Goal: Information Seeking & Learning: Find contact information

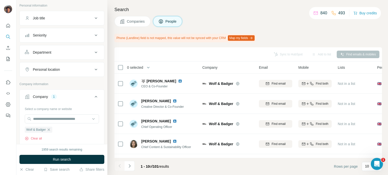
scroll to position [76, 0]
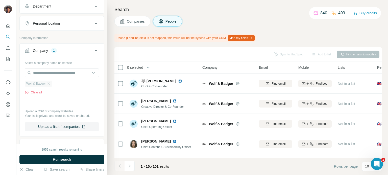
click at [49, 81] on div "Wolf & Badger" at bounding box center [39, 84] width 28 height 6
click at [49, 83] on icon "button" at bounding box center [49, 84] width 4 height 4
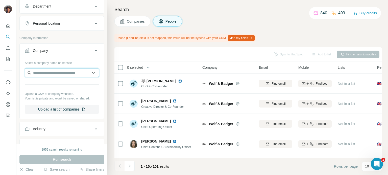
click at [50, 75] on input "text" at bounding box center [62, 72] width 74 height 9
click at [57, 72] on input "********" at bounding box center [62, 72] width 74 height 9
type input "*********"
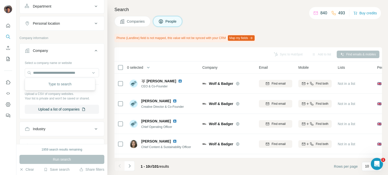
click at [57, 84] on div "Type to search" at bounding box center [60, 84] width 68 height 10
click at [124, 22] on icon at bounding box center [122, 21] width 5 height 5
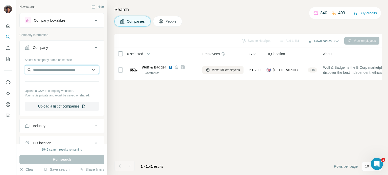
click at [64, 68] on input "text" at bounding box center [62, 69] width 74 height 9
click at [64, 68] on input "********" at bounding box center [62, 69] width 74 height 9
paste input "*"
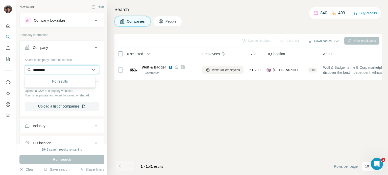
click at [67, 68] on input "*********" at bounding box center [62, 69] width 74 height 9
paste input "**********"
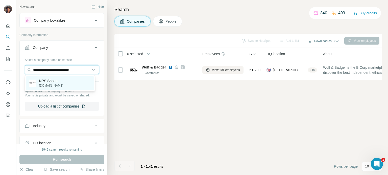
type input "**********"
click at [68, 84] on div "NPS Shoes nps-solovair.com" at bounding box center [60, 83] width 68 height 14
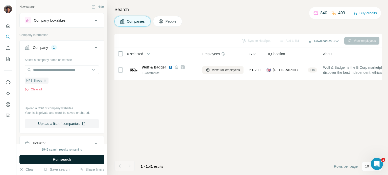
click at [69, 163] on button "Run search" at bounding box center [61, 159] width 85 height 9
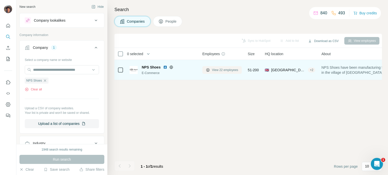
click at [213, 70] on span "View 22 employees" at bounding box center [225, 70] width 26 height 5
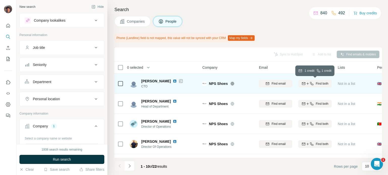
click at [309, 82] on icon "button" at bounding box center [311, 84] width 4 height 4
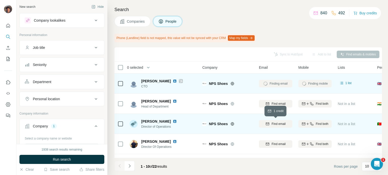
click at [278, 122] on span "Find email" at bounding box center [278, 124] width 14 height 5
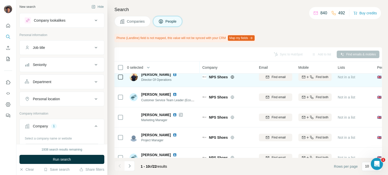
scroll to position [76, 0]
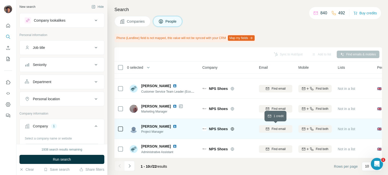
click at [265, 127] on icon "button" at bounding box center [267, 129] width 4 height 4
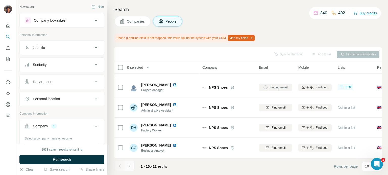
click at [133, 162] on button "Navigate to next page" at bounding box center [129, 166] width 10 height 10
click at [132, 165] on button "Navigate to next page" at bounding box center [129, 166] width 10 height 10
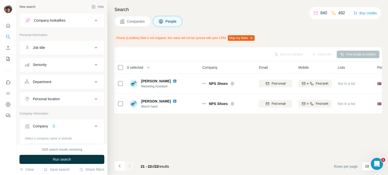
scroll to position [0, 0]
click at [118, 166] on icon "Navigate to previous page" at bounding box center [119, 166] width 5 height 5
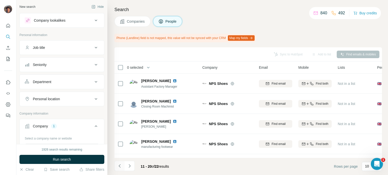
click at [118, 166] on icon "Navigate to previous page" at bounding box center [119, 166] width 5 height 5
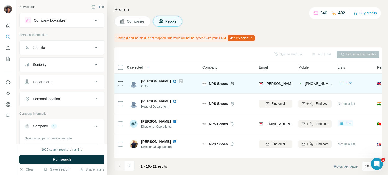
click at [121, 86] on icon at bounding box center [120, 84] width 6 height 6
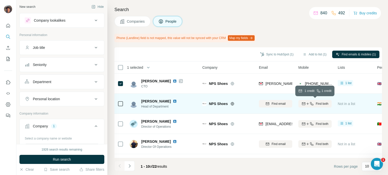
click at [300, 104] on div "Find both" at bounding box center [314, 104] width 33 height 5
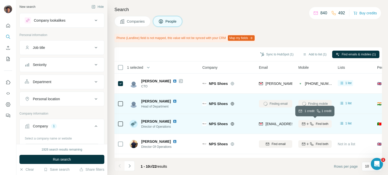
click at [306, 124] on icon "button" at bounding box center [307, 124] width 4 height 4
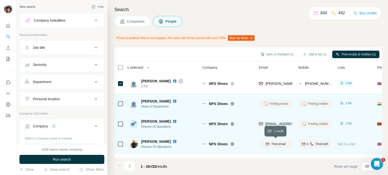
click at [281, 145] on span "Find email" at bounding box center [278, 144] width 14 height 5
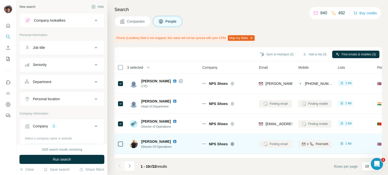
click at [121, 141] on icon at bounding box center [120, 144] width 6 height 6
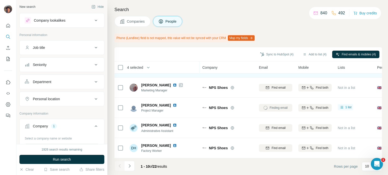
scroll to position [44, 0]
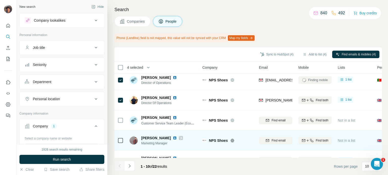
click at [179, 136] on icon at bounding box center [180, 138] width 3 height 4
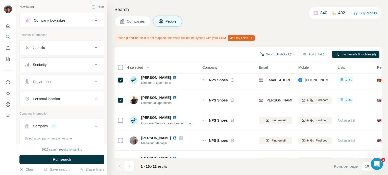
click at [285, 56] on button "Sync to HubSpot (4)" at bounding box center [276, 55] width 40 height 8
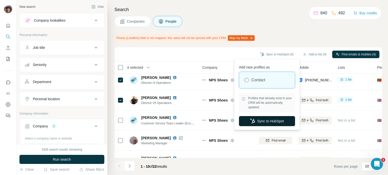
click at [263, 120] on button "Sync to HubSpot" at bounding box center [267, 121] width 56 height 10
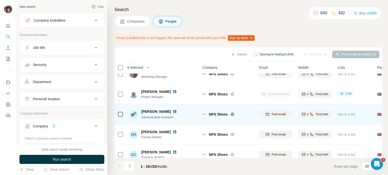
scroll to position [120, 0]
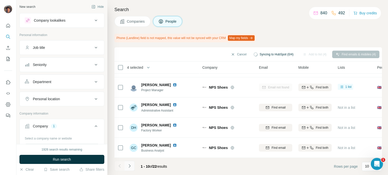
click at [135, 162] on div "1 - 10 of 22 results" at bounding box center [142, 166] width 57 height 11
click at [133, 163] on button "Navigate to next page" at bounding box center [129, 166] width 10 height 10
click at [134, 160] on footer "11 - 20 of 22 results Rows per page 10" at bounding box center [247, 166] width 267 height 17
click at [131, 167] on icon "Navigate to next page" at bounding box center [129, 166] width 5 height 5
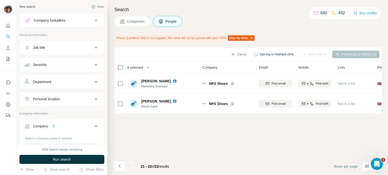
scroll to position [0, 0]
click at [131, 167] on div at bounding box center [129, 166] width 10 height 10
click at [122, 167] on button "Navigate to previous page" at bounding box center [119, 166] width 10 height 10
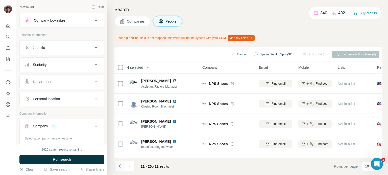
click at [122, 167] on button "Navigate to previous page" at bounding box center [119, 166] width 10 height 10
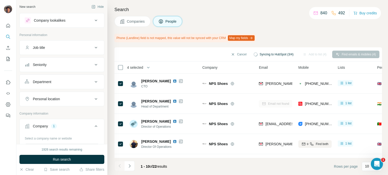
click at [122, 167] on div at bounding box center [119, 166] width 10 height 10
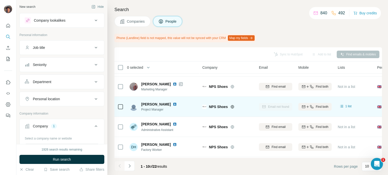
scroll to position [120, 0]
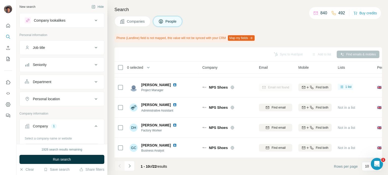
click at [134, 166] on div "1 - 10 of 22 results" at bounding box center [142, 166] width 57 height 11
click at [134, 166] on button "Navigate to next page" at bounding box center [129, 166] width 10 height 10
click at [132, 165] on button "Navigate to next page" at bounding box center [129, 166] width 10 height 10
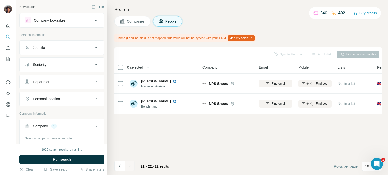
scroll to position [0, 0]
click at [117, 167] on button "Navigate to previous page" at bounding box center [119, 166] width 10 height 10
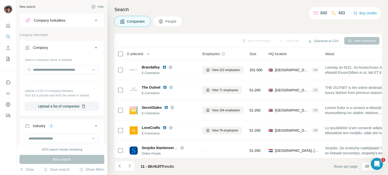
scroll to position [106, 0]
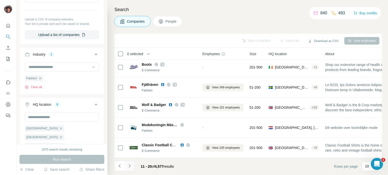
click at [130, 166] on icon "Navigate to next page" at bounding box center [129, 166] width 5 height 5
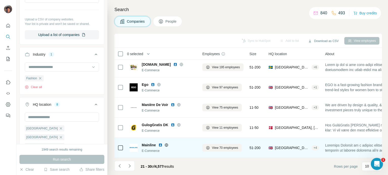
scroll to position [0, 0]
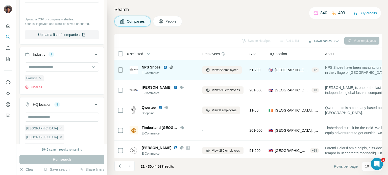
click at [172, 67] on icon at bounding box center [171, 67] width 4 height 4
click at [170, 68] on icon at bounding box center [170, 67] width 1 height 3
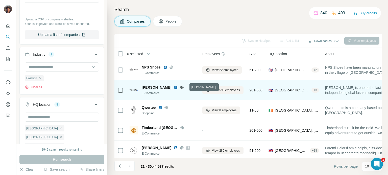
click at [184, 88] on icon at bounding box center [182, 88] width 4 height 4
click at [161, 89] on span "Vivienne Westwood" at bounding box center [157, 87] width 30 height 5
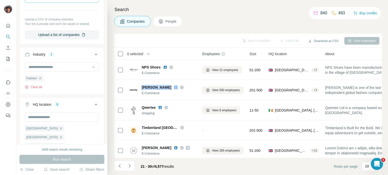
copy span "Vivienne Westwood"
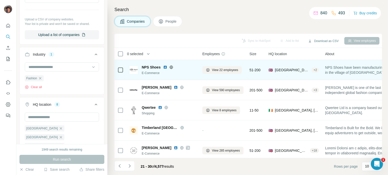
click at [158, 66] on span "NPS Shoes" at bounding box center [151, 67] width 19 height 5
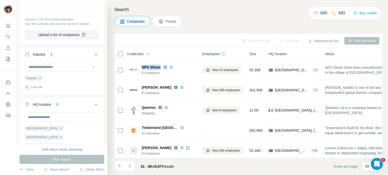
drag, startPoint x: 158, startPoint y: 66, endPoint x: 143, endPoint y: 47, distance: 24.4
click at [158, 66] on span "NPS Shoes" at bounding box center [151, 67] width 19 height 5
copy span "NPS Shoes"
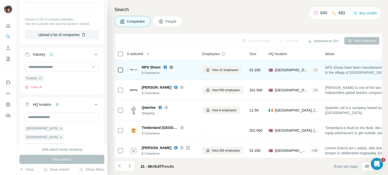
click at [170, 65] on icon at bounding box center [171, 67] width 4 height 4
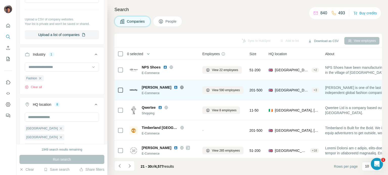
click at [184, 87] on icon at bounding box center [182, 88] width 4 height 4
click at [184, 86] on icon at bounding box center [182, 88] width 4 height 4
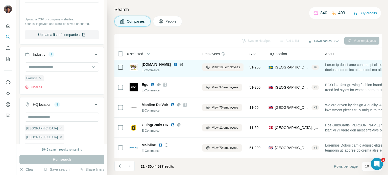
scroll to position [106, 0]
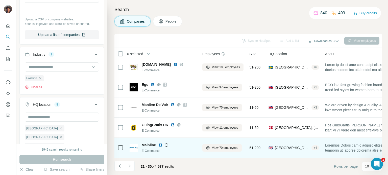
click at [165, 143] on icon at bounding box center [166, 145] width 4 height 4
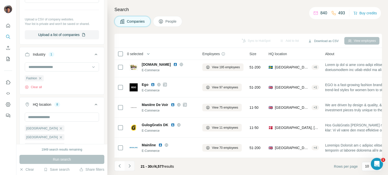
click at [132, 166] on button "Navigate to next page" at bounding box center [129, 166] width 10 height 10
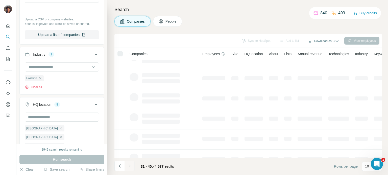
scroll to position [0, 0]
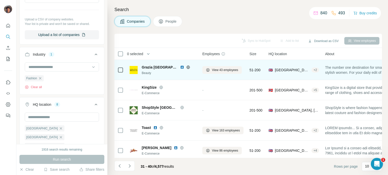
click at [186, 69] on icon at bounding box center [188, 67] width 4 height 4
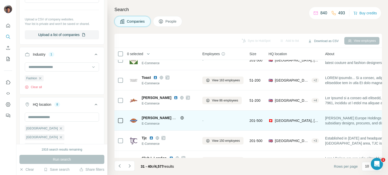
scroll to position [50, 0]
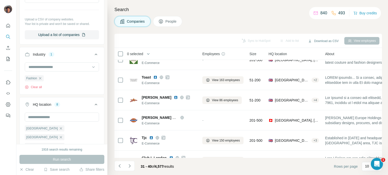
click at [195, 160] on div "Sync to HubSpot Add to list Download as CSV View employees 0 selected Companies…" at bounding box center [247, 105] width 267 height 142
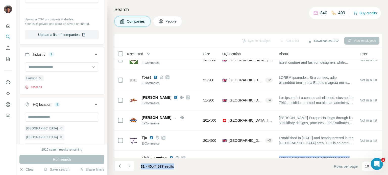
scroll to position [50, 57]
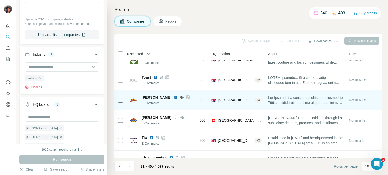
click at [262, 108] on td "🇬🇧 United Kingdom, Leeds, England + 4" at bounding box center [236, 100] width 57 height 20
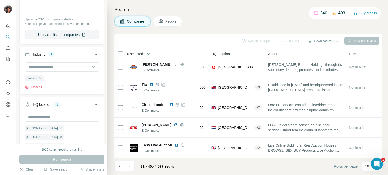
scroll to position [106, 57]
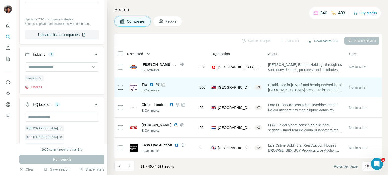
click at [165, 83] on icon at bounding box center [163, 85] width 3 height 4
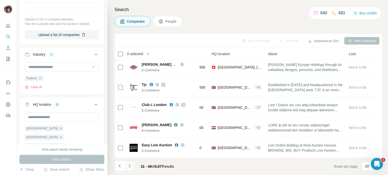
click at [130, 167] on icon "Navigate to next page" at bounding box center [129, 166] width 5 height 5
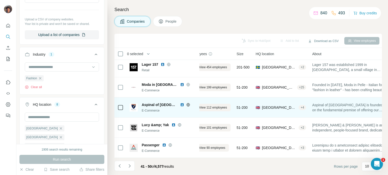
scroll to position [0, 13]
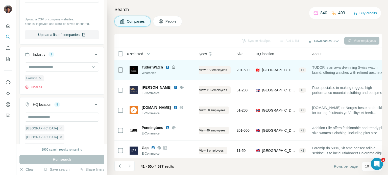
click at [173, 68] on icon at bounding box center [173, 67] width 4 height 4
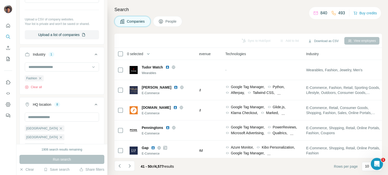
scroll to position [0, 0]
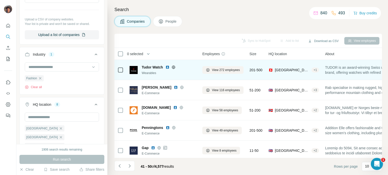
click at [173, 67] on icon at bounding box center [173, 67] width 4 height 4
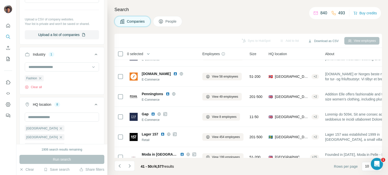
scroll to position [25, 0]
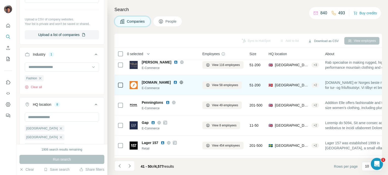
click at [157, 85] on span "fjellsport.no" at bounding box center [156, 82] width 29 height 5
click at [157, 80] on span "fjellsport.no" at bounding box center [156, 82] width 29 height 5
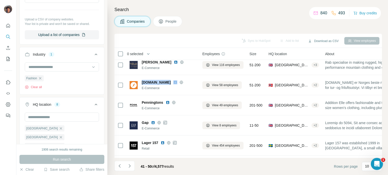
copy span "fjellsport.no"
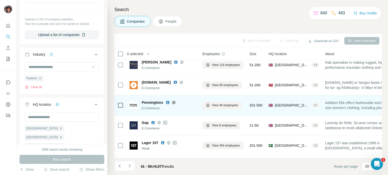
click at [154, 98] on div "Penningtons E-Commerce" at bounding box center [162, 105] width 67 height 14
click at [154, 101] on span "Penningtons" at bounding box center [152, 102] width 21 height 5
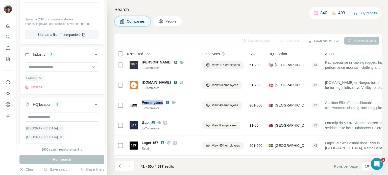
copy span "Penningtons"
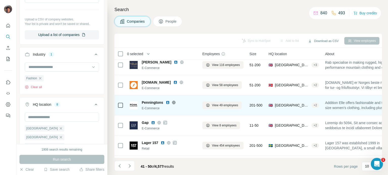
click at [174, 101] on icon at bounding box center [173, 102] width 1 height 3
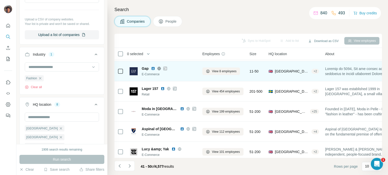
scroll to position [50, 0]
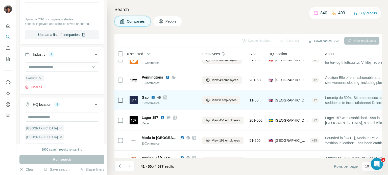
click at [165, 98] on icon at bounding box center [165, 98] width 3 height 4
click at [166, 98] on icon at bounding box center [165, 98] width 3 height 4
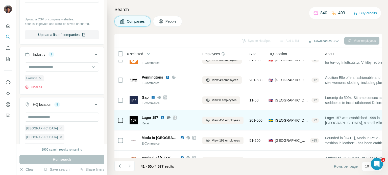
click at [174, 118] on icon at bounding box center [174, 118] width 3 height 4
click at [174, 119] on icon at bounding box center [174, 118] width 3 height 4
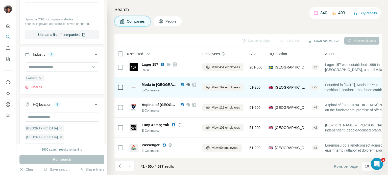
scroll to position [106, 0]
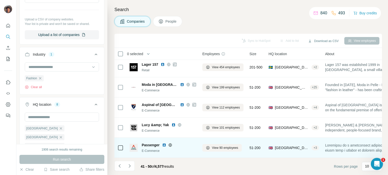
click at [169, 144] on icon at bounding box center [169, 145] width 1 height 3
click at [147, 143] on span "Passenger" at bounding box center [151, 145] width 18 height 5
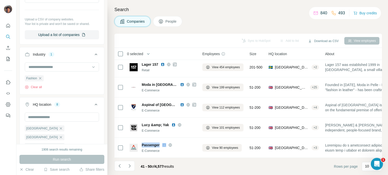
copy span "Passenger"
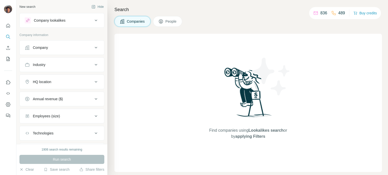
click at [80, 50] on button "Company" at bounding box center [62, 48] width 84 height 12
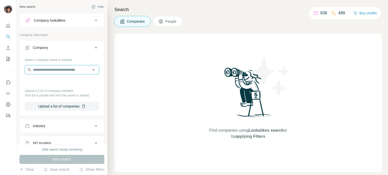
click at [71, 69] on input "text" at bounding box center [62, 69] width 74 height 9
paste input "**********"
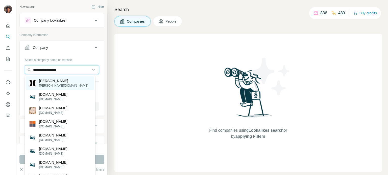
type input "**********"
click at [64, 88] on div "[PERSON_NAME][DOMAIN_NAME]" at bounding box center [60, 83] width 68 height 14
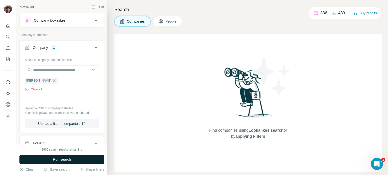
click at [76, 157] on button "Run search" at bounding box center [61, 159] width 85 height 9
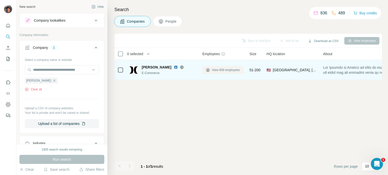
click at [214, 71] on span "View 609 employees" at bounding box center [226, 70] width 28 height 5
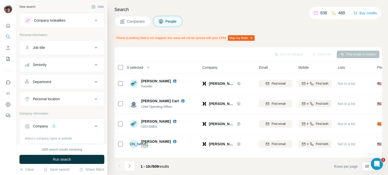
click at [69, 51] on button "Job title" at bounding box center [62, 48] width 84 height 12
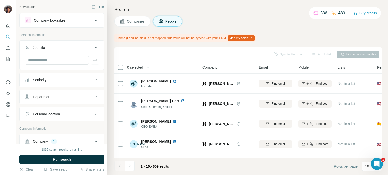
click at [55, 66] on div at bounding box center [62, 62] width 84 height 13
click at [56, 61] on input "text" at bounding box center [57, 60] width 64 height 9
type input "*******"
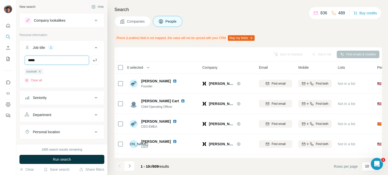
type input "*****"
type input "*"
type input "*****"
type input "**********"
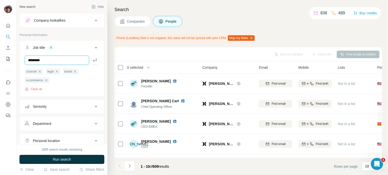
type input "*********"
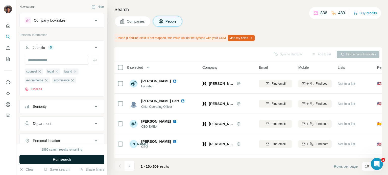
click at [75, 161] on button "Run search" at bounding box center [61, 159] width 85 height 9
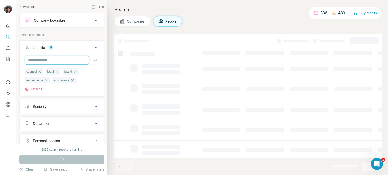
click at [51, 63] on input "text" at bounding box center [57, 60] width 64 height 9
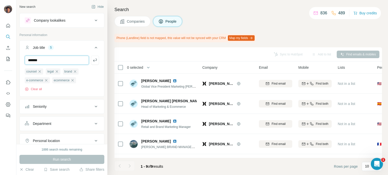
type input "*******"
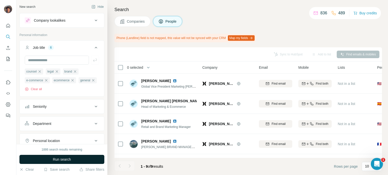
click at [57, 159] on span "Run search" at bounding box center [62, 159] width 18 height 5
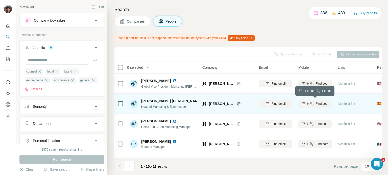
click at [313, 103] on icon "button" at bounding box center [311, 104] width 4 height 4
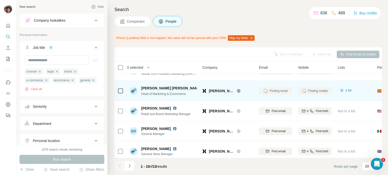
scroll to position [25, 0]
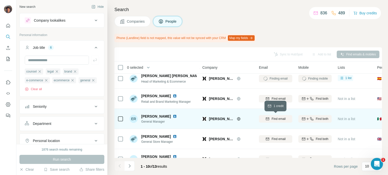
click at [276, 120] on span "Find email" at bounding box center [278, 119] width 14 height 5
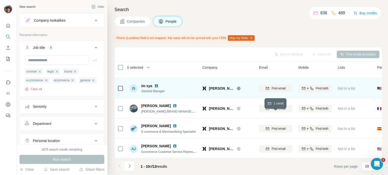
scroll to position [120, 0]
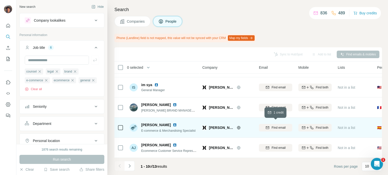
click at [264, 126] on div "Find email" at bounding box center [275, 128] width 33 height 5
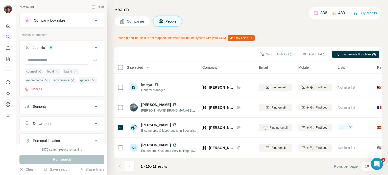
click at [125, 164] on button "Navigate to next page" at bounding box center [129, 166] width 10 height 10
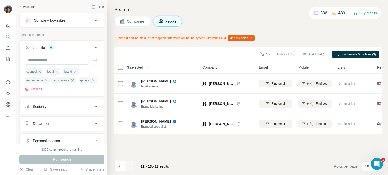
scroll to position [0, 0]
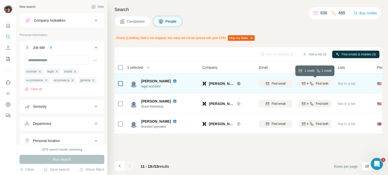
drag, startPoint x: 317, startPoint y: 83, endPoint x: 313, endPoint y: 83, distance: 4.3
click at [315, 83] on div "Find both" at bounding box center [314, 84] width 33 height 5
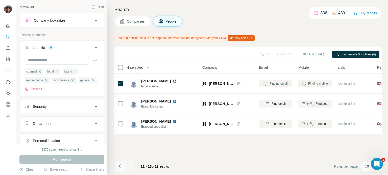
click at [119, 165] on icon "Navigate to previous page" at bounding box center [119, 166] width 5 height 5
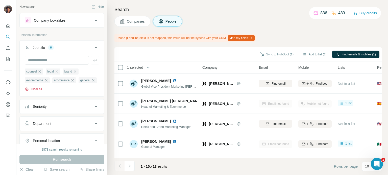
click at [41, 92] on button "Clear all" at bounding box center [33, 89] width 17 height 5
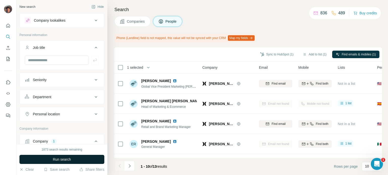
click at [65, 158] on span "Run search" at bounding box center [62, 159] width 18 height 5
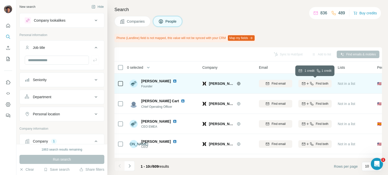
click at [309, 87] on button "Find both" at bounding box center [314, 84] width 33 height 8
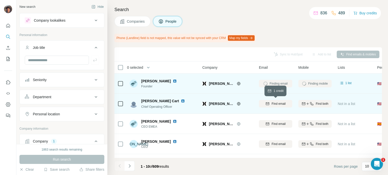
click at [277, 104] on span "Find email" at bounding box center [278, 104] width 14 height 5
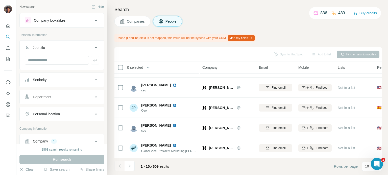
scroll to position [120, 0]
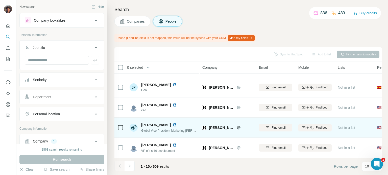
click at [277, 121] on div "Find email" at bounding box center [275, 128] width 33 height 14
click at [276, 124] on button "Find email" at bounding box center [275, 128] width 33 height 8
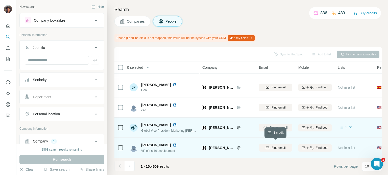
click at [268, 147] on icon "button" at bounding box center [267, 148] width 4 height 4
click at [131, 168] on icon "Navigate to next page" at bounding box center [129, 166] width 5 height 5
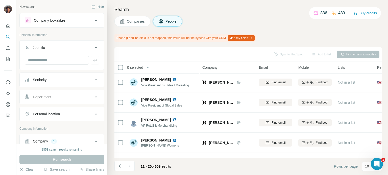
scroll to position [0, 0]
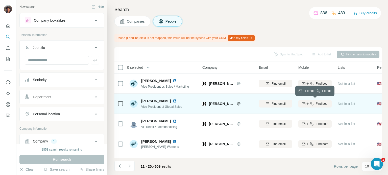
click at [300, 104] on div "Find both" at bounding box center [314, 104] width 33 height 5
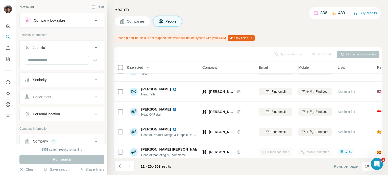
scroll to position [120, 0]
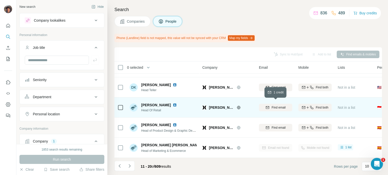
click at [270, 107] on div "Find email" at bounding box center [275, 108] width 33 height 5
click at [133, 164] on button "Navigate to next page" at bounding box center [129, 166] width 10 height 10
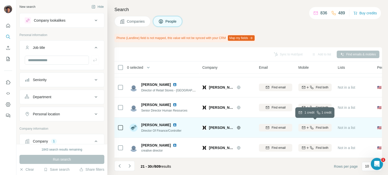
click at [299, 127] on div "Find both" at bounding box center [314, 128] width 33 height 5
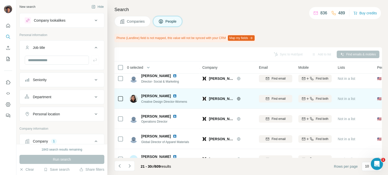
scroll to position [50, 0]
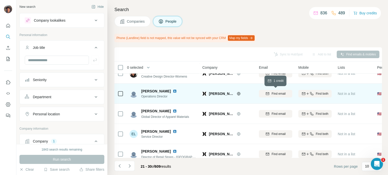
click at [265, 90] on button "Find email" at bounding box center [275, 94] width 33 height 8
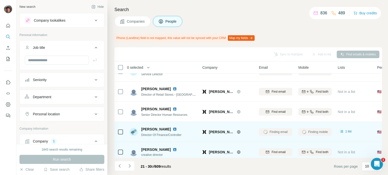
scroll to position [120, 0]
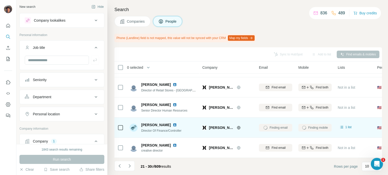
click at [135, 163] on div "21 - 30 of 609 results" at bounding box center [144, 166] width 61 height 11
click at [132, 166] on icon "Navigate to next page" at bounding box center [129, 166] width 5 height 5
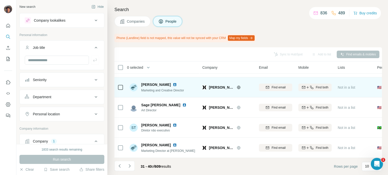
scroll to position [0, 0]
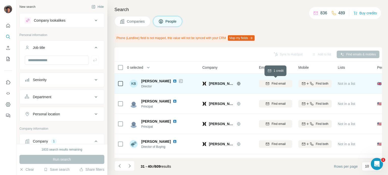
click at [271, 86] on button "Find email" at bounding box center [275, 84] width 33 height 8
click at [179, 82] on div at bounding box center [181, 81] width 4 height 4
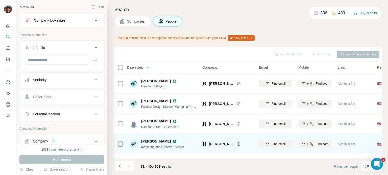
scroll to position [120, 0]
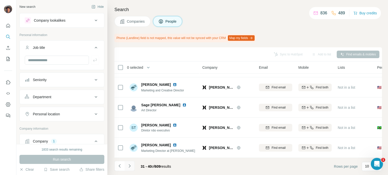
click at [128, 168] on icon "Navigate to next page" at bounding box center [129, 166] width 5 height 5
click at [131, 165] on icon "Navigate to next page" at bounding box center [129, 166] width 5 height 5
click at [121, 166] on icon "Navigate to previous page" at bounding box center [119, 166] width 5 height 5
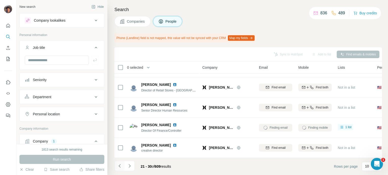
click at [121, 166] on icon "Navigate to previous page" at bounding box center [119, 166] width 5 height 5
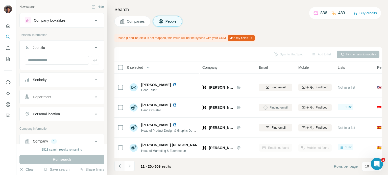
click at [121, 166] on icon "Navigate to previous page" at bounding box center [119, 166] width 5 height 5
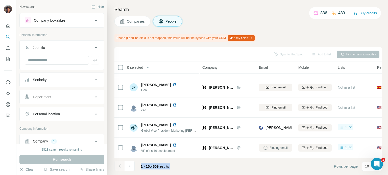
click at [121, 166] on div at bounding box center [119, 166] width 10 height 10
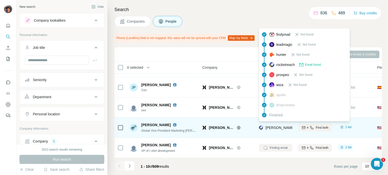
click at [269, 126] on span "[PERSON_NAME][EMAIL_ADDRESS][PERSON_NAME][DOMAIN_NAME]" at bounding box center [324, 128] width 118 height 4
click at [266, 126] on span "[PERSON_NAME][EMAIL_ADDRESS][PERSON_NAME][DOMAIN_NAME]" at bounding box center [324, 128] width 118 height 4
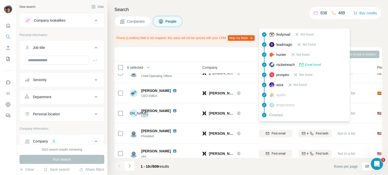
scroll to position [0, 0]
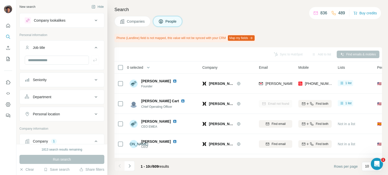
click at [230, 48] on div "Sync to HubSpot Add to list Find emails & mobiles" at bounding box center [247, 54] width 267 height 14
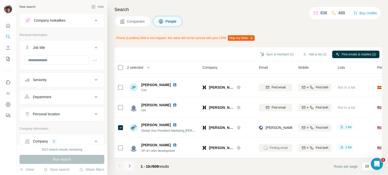
click at [133, 164] on button "Navigate to next page" at bounding box center [129, 166] width 10 height 10
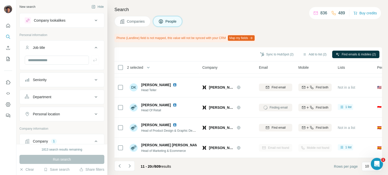
click at [135, 165] on div "11 - 20 of 609 results" at bounding box center [144, 166] width 61 height 11
click at [133, 165] on button "Navigate to next page" at bounding box center [129, 166] width 10 height 10
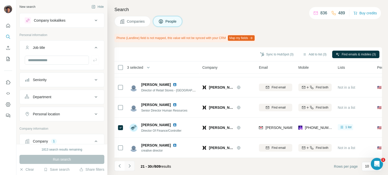
click at [130, 168] on icon "Navigate to next page" at bounding box center [129, 166] width 5 height 5
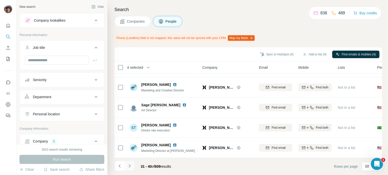
click at [132, 164] on button "Navigate to next page" at bounding box center [129, 166] width 10 height 10
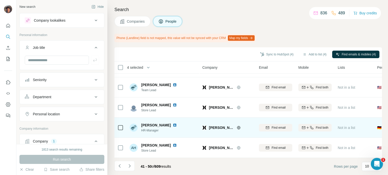
scroll to position [0, 0]
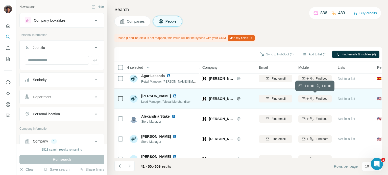
click at [304, 97] on icon "button" at bounding box center [303, 99] width 4 height 4
click at [120, 101] on icon at bounding box center [120, 99] width 6 height 6
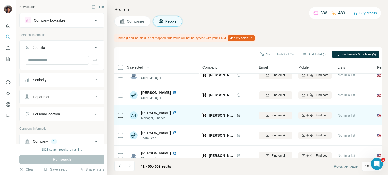
click at [267, 115] on icon "button" at bounding box center [267, 115] width 3 height 2
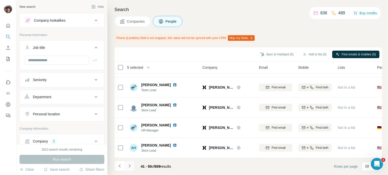
click at [129, 166] on icon "Navigate to next page" at bounding box center [129, 166] width 5 height 5
click at [129, 165] on icon "Navigate to next page" at bounding box center [129, 166] width 5 height 5
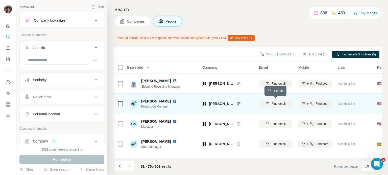
click at [267, 102] on icon "button" at bounding box center [267, 103] width 3 height 3
click at [122, 165] on icon "Navigate to previous page" at bounding box center [119, 166] width 5 height 5
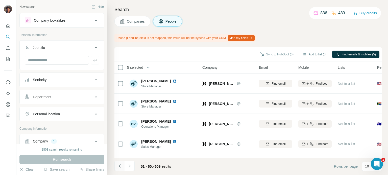
click at [122, 163] on button "Navigate to previous page" at bounding box center [119, 166] width 10 height 10
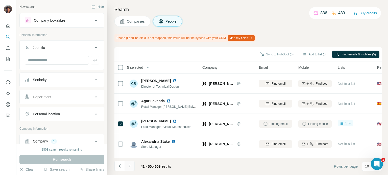
click at [133, 164] on button "Navigate to next page" at bounding box center [129, 166] width 10 height 10
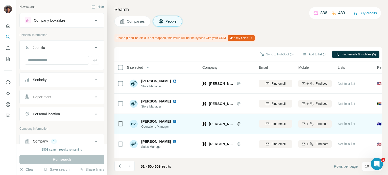
click at [249, 122] on div "[PERSON_NAME]" at bounding box center [231, 124] width 44 height 5
click at [263, 123] on div "Find email" at bounding box center [275, 124] width 33 height 5
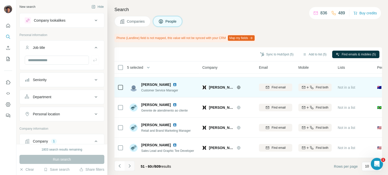
click at [127, 166] on icon "Navigate to next page" at bounding box center [129, 166] width 5 height 5
click at [131, 164] on icon "Navigate to next page" at bounding box center [129, 166] width 5 height 5
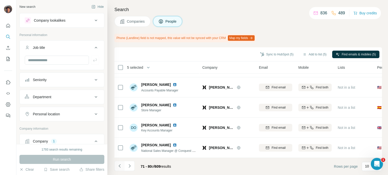
click at [118, 164] on icon "Navigate to previous page" at bounding box center [119, 166] width 5 height 5
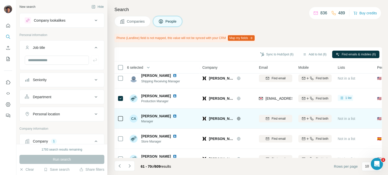
scroll to position [120, 0]
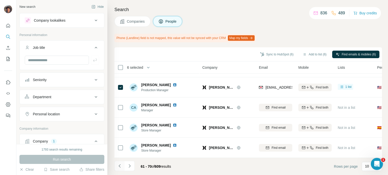
click at [121, 166] on icon "Navigate to previous page" at bounding box center [119, 166] width 5 height 5
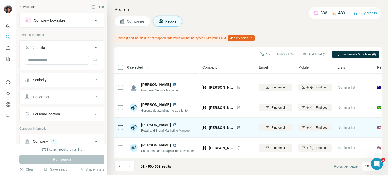
scroll to position [0, 0]
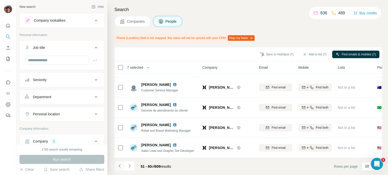
click at [120, 166] on icon "Navigate to previous page" at bounding box center [119, 166] width 5 height 5
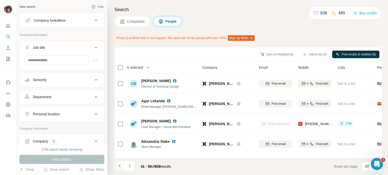
click at [118, 165] on icon "Navigate to previous page" at bounding box center [119, 166] width 5 height 5
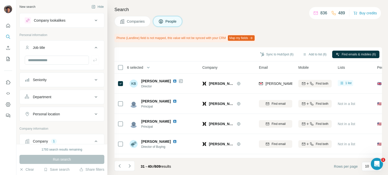
scroll to position [120, 0]
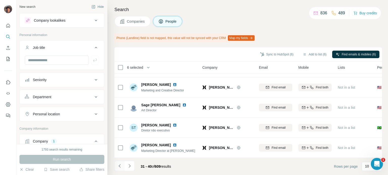
click at [121, 165] on icon "Navigate to previous page" at bounding box center [119, 166] width 5 height 5
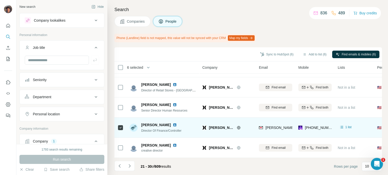
scroll to position [0, 0]
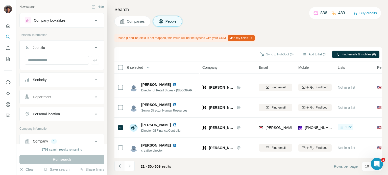
click at [117, 169] on button "Navigate to previous page" at bounding box center [119, 166] width 10 height 10
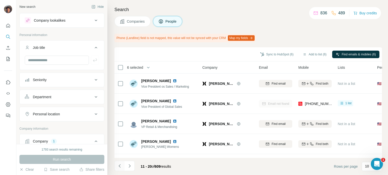
click at [122, 166] on button "Navigate to previous page" at bounding box center [119, 166] width 10 height 10
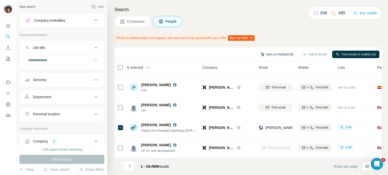
click at [271, 55] on button "Sync to HubSpot (6)" at bounding box center [276, 55] width 40 height 8
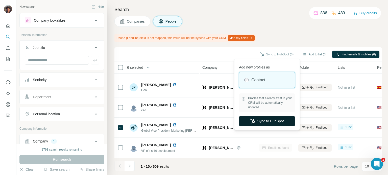
click at [246, 120] on button "Sync to HubSpot" at bounding box center [267, 121] width 56 height 10
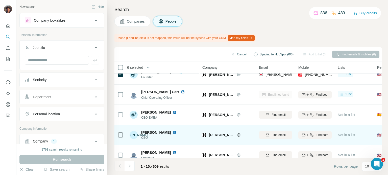
scroll to position [25, 0]
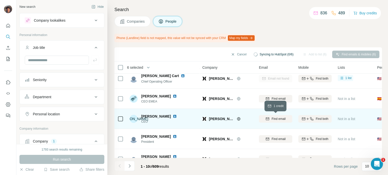
click at [278, 122] on button "Find email" at bounding box center [275, 119] width 33 height 8
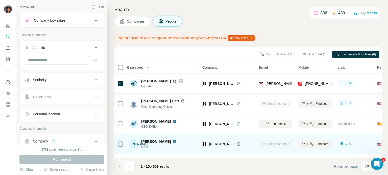
scroll to position [50, 0]
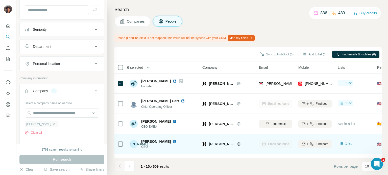
click at [52, 122] on icon "button" at bounding box center [54, 124] width 4 height 4
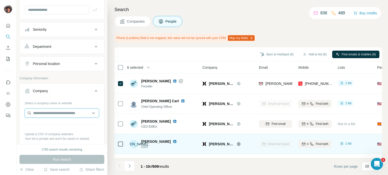
click at [42, 114] on input "text" at bounding box center [62, 113] width 74 height 9
paste input "*********"
type input "*********"
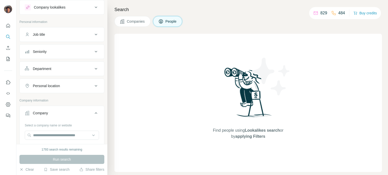
scroll to position [25, 0]
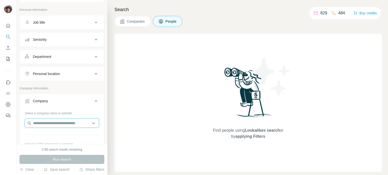
click at [48, 123] on input "text" at bounding box center [62, 123] width 74 height 9
paste input "*********"
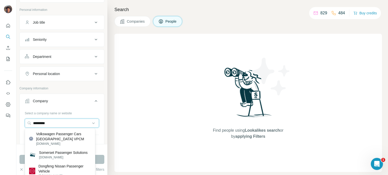
scroll to position [0, 0]
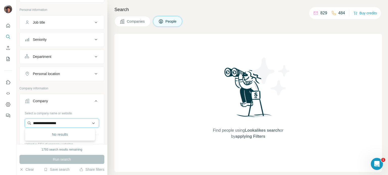
click at [62, 122] on input "**********" at bounding box center [62, 123] width 74 height 9
paste input "text"
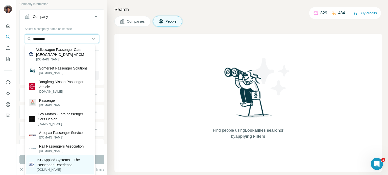
scroll to position [151, 0]
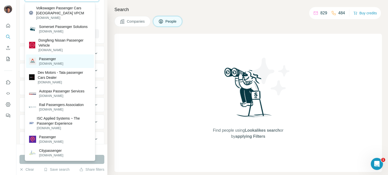
type input "*********"
click at [58, 67] on div "Passenger passenger-clothing.com" at bounding box center [60, 62] width 68 height 14
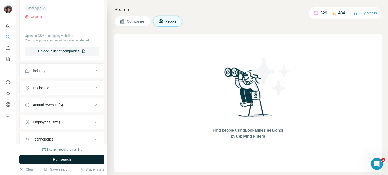
click at [81, 160] on button "Run search" at bounding box center [61, 159] width 85 height 9
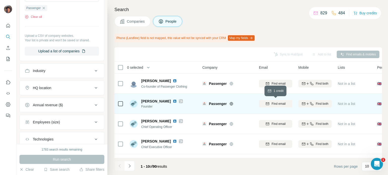
click at [283, 101] on button "Find email" at bounding box center [275, 104] width 33 height 8
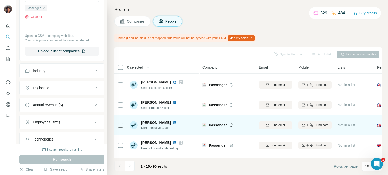
scroll to position [50, 0]
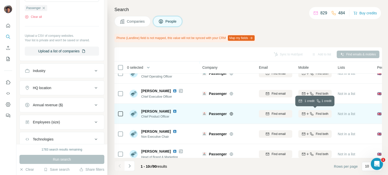
click at [317, 113] on span "Find both" at bounding box center [322, 114] width 13 height 5
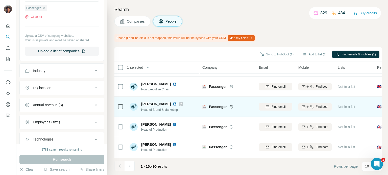
scroll to position [101, 0]
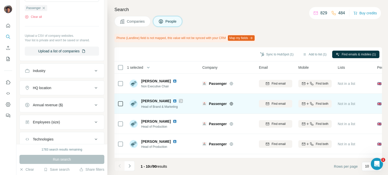
drag, startPoint x: 196, startPoint y: 100, endPoint x: 188, endPoint y: 103, distance: 8.8
click at [188, 103] on div "Alex James Head of Brand & Marketing" at bounding box center [162, 104] width 67 height 14
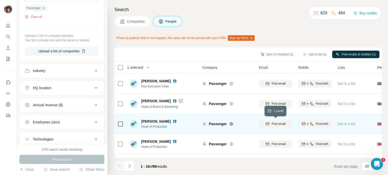
click at [275, 124] on span "Find email" at bounding box center [278, 124] width 14 height 5
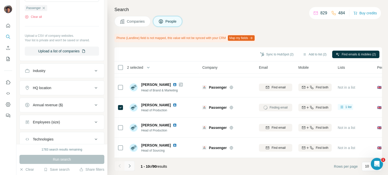
click at [130, 165] on icon "Navigate to next page" at bounding box center [129, 166] width 5 height 5
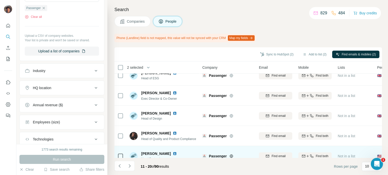
scroll to position [0, 0]
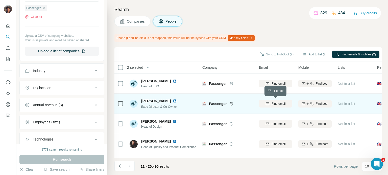
click at [273, 107] on button "Find email" at bounding box center [275, 104] width 33 height 8
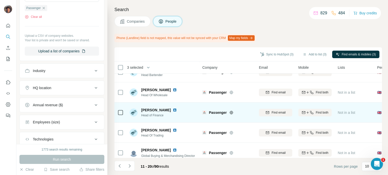
scroll to position [101, 0]
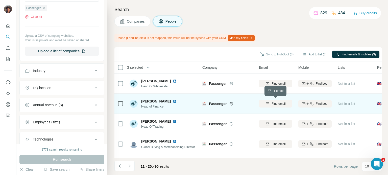
click at [266, 102] on icon "button" at bounding box center [267, 104] width 4 height 4
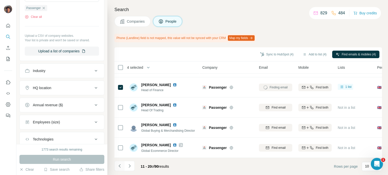
click at [123, 163] on button "Navigate to previous page" at bounding box center [119, 166] width 10 height 10
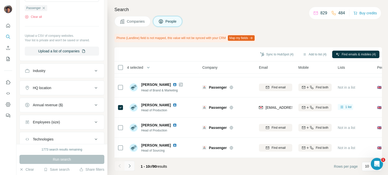
click at [131, 164] on icon "Navigate to next page" at bounding box center [129, 166] width 5 height 5
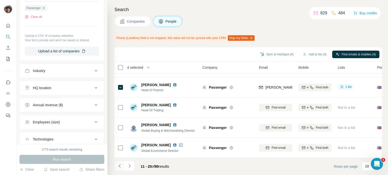
click at [118, 166] on icon "Navigate to previous page" at bounding box center [119, 166] width 5 height 5
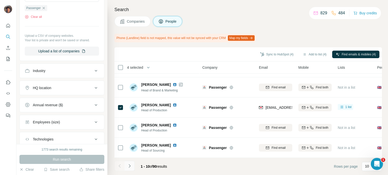
click at [128, 167] on icon "Navigate to next page" at bounding box center [129, 166] width 5 height 5
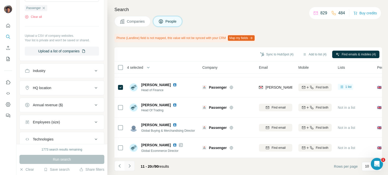
click at [130, 168] on icon "Navigate to next page" at bounding box center [129, 166] width 5 height 5
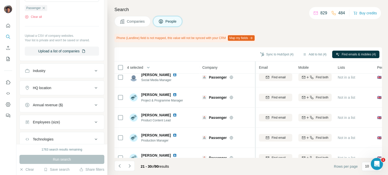
scroll to position [76, 0]
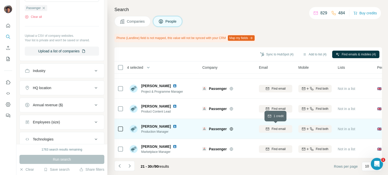
click at [263, 128] on div "Find email" at bounding box center [275, 129] width 33 height 5
click at [117, 129] on icon at bounding box center [120, 129] width 6 height 6
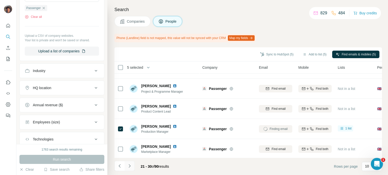
click at [133, 170] on button "Navigate to next page" at bounding box center [129, 166] width 10 height 10
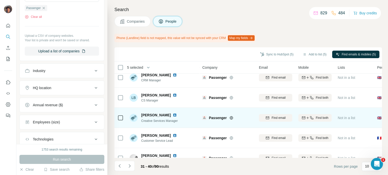
scroll to position [0, 0]
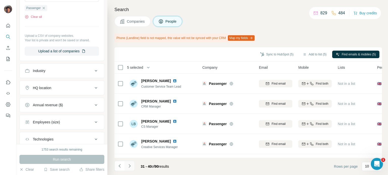
click at [127, 170] on button "Navigate to next page" at bounding box center [129, 166] width 10 height 10
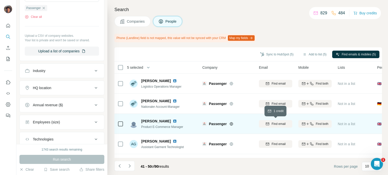
click at [274, 121] on button "Find email" at bounding box center [275, 124] width 33 height 8
click at [117, 121] on td at bounding box center [120, 124] width 12 height 20
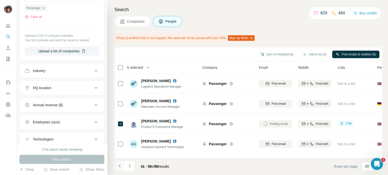
click at [118, 167] on icon "Navigate to previous page" at bounding box center [119, 166] width 5 height 5
click at [129, 164] on icon "Navigate to next page" at bounding box center [129, 166] width 5 height 5
click at [131, 163] on button "Navigate to next page" at bounding box center [129, 166] width 10 height 10
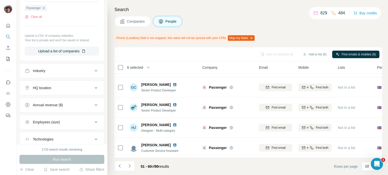
scroll to position [120, 0]
click at [119, 165] on icon "Navigate to previous page" at bounding box center [119, 166] width 5 height 5
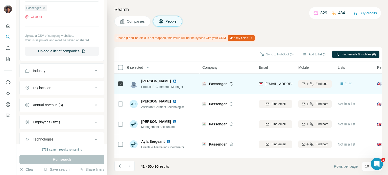
scroll to position [0, 0]
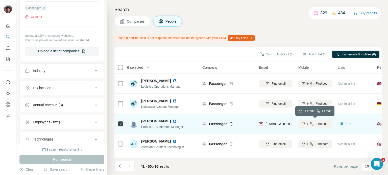
click at [303, 125] on icon "button" at bounding box center [303, 124] width 3 height 3
click at [289, 56] on button "Sync to HubSpot (6)" at bounding box center [276, 55] width 40 height 8
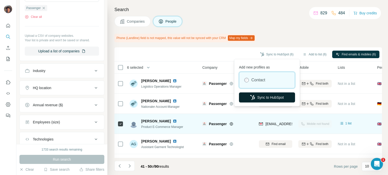
click at [273, 96] on button "Sync to HubSpot" at bounding box center [267, 98] width 56 height 10
